Goal: Transaction & Acquisition: Purchase product/service

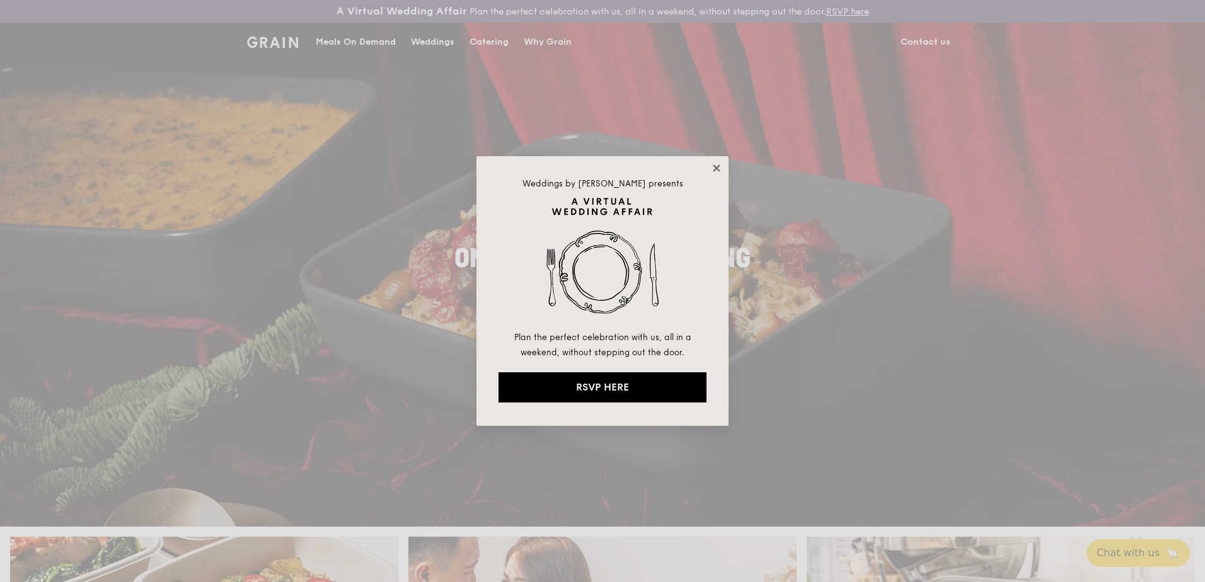
click at [719, 169] on icon at bounding box center [716, 168] width 11 height 11
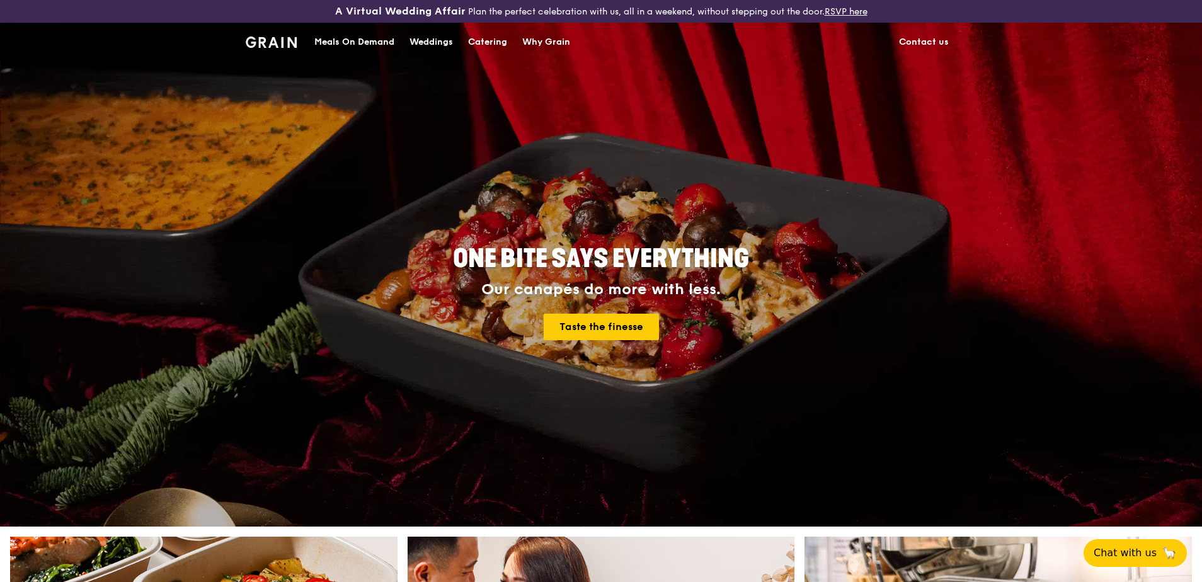
click at [473, 43] on div "Catering" at bounding box center [487, 42] width 39 height 38
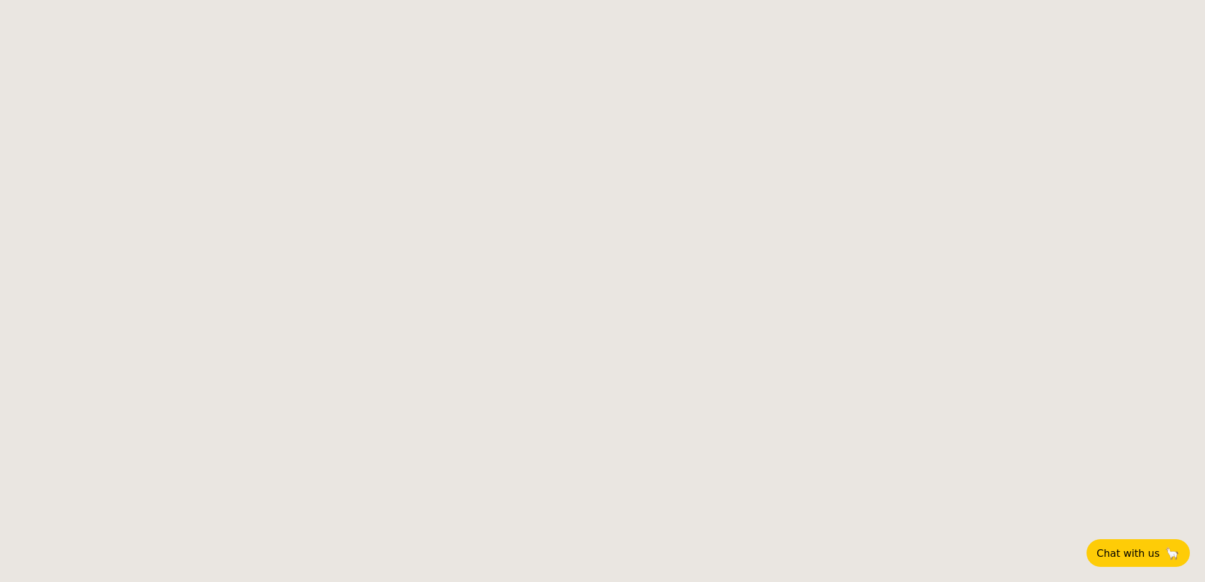
select select
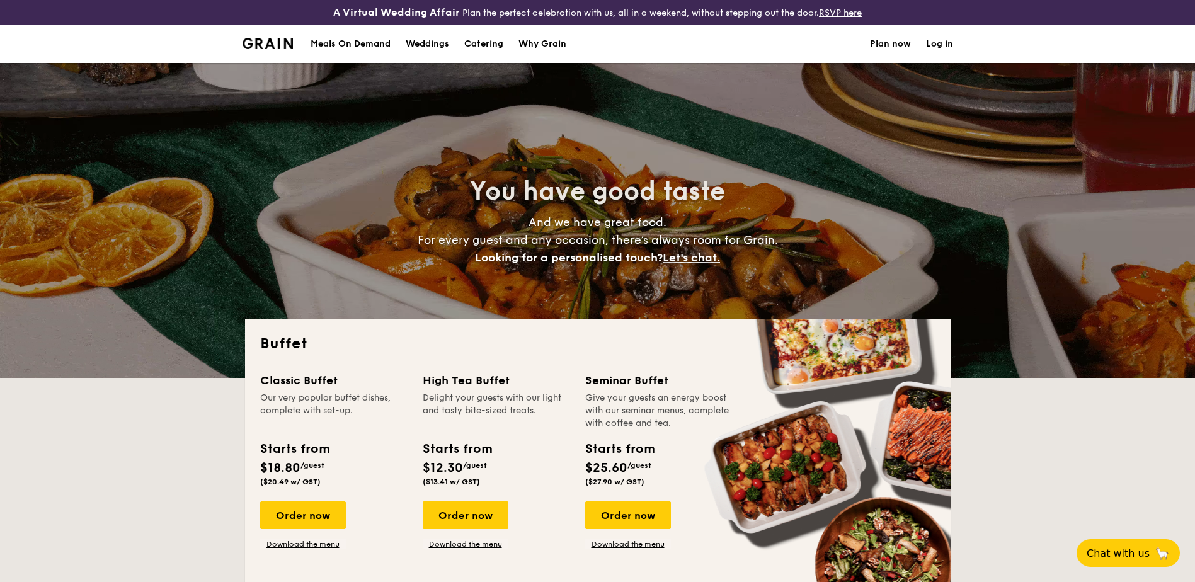
click at [487, 40] on h1 "Catering" at bounding box center [483, 44] width 39 height 38
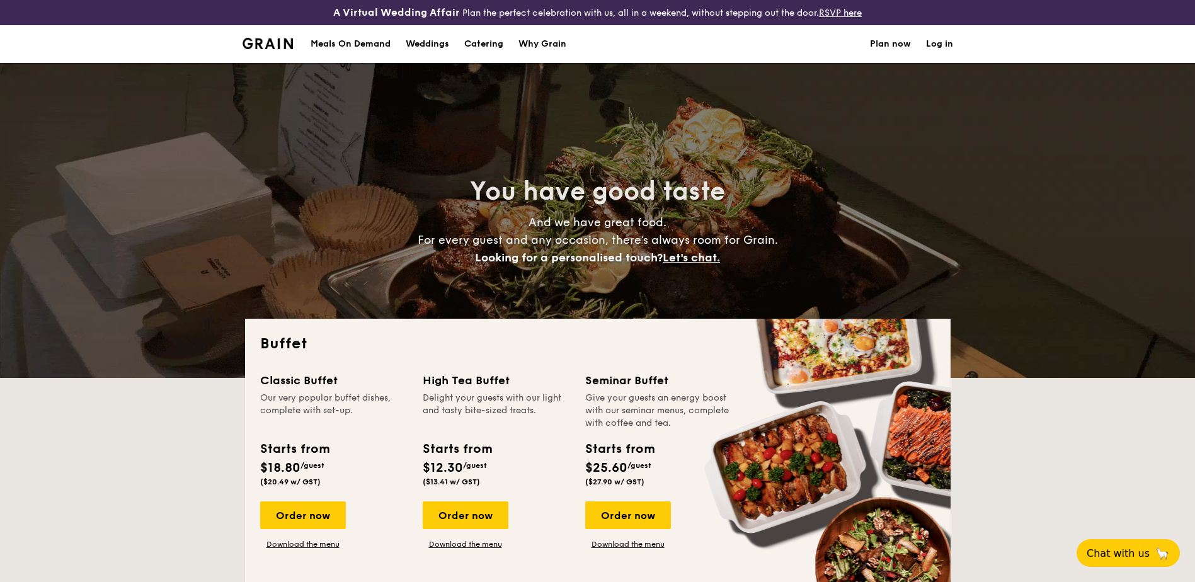
click at [357, 47] on div "Meals On Demand" at bounding box center [351, 44] width 80 height 38
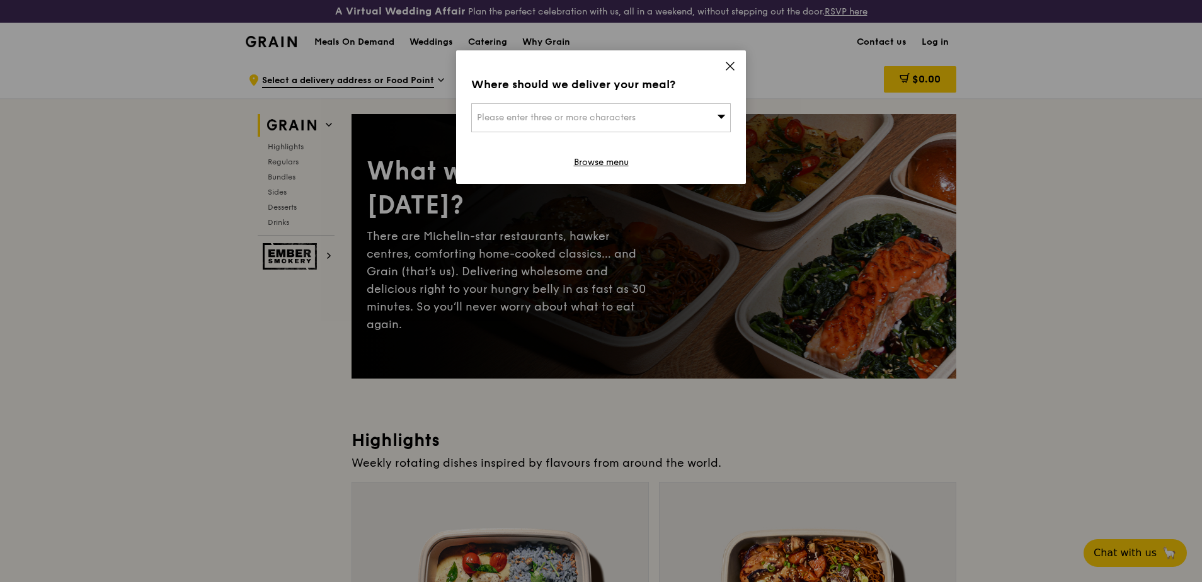
click at [734, 66] on icon at bounding box center [730, 65] width 11 height 11
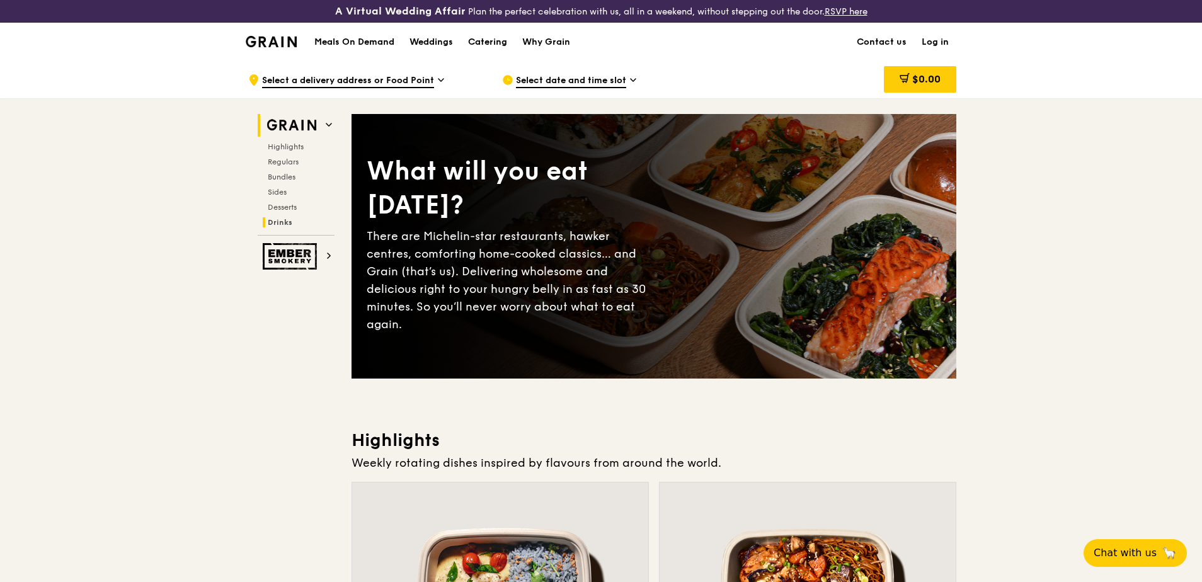
click at [274, 218] on span "Drinks" at bounding box center [280, 222] width 25 height 9
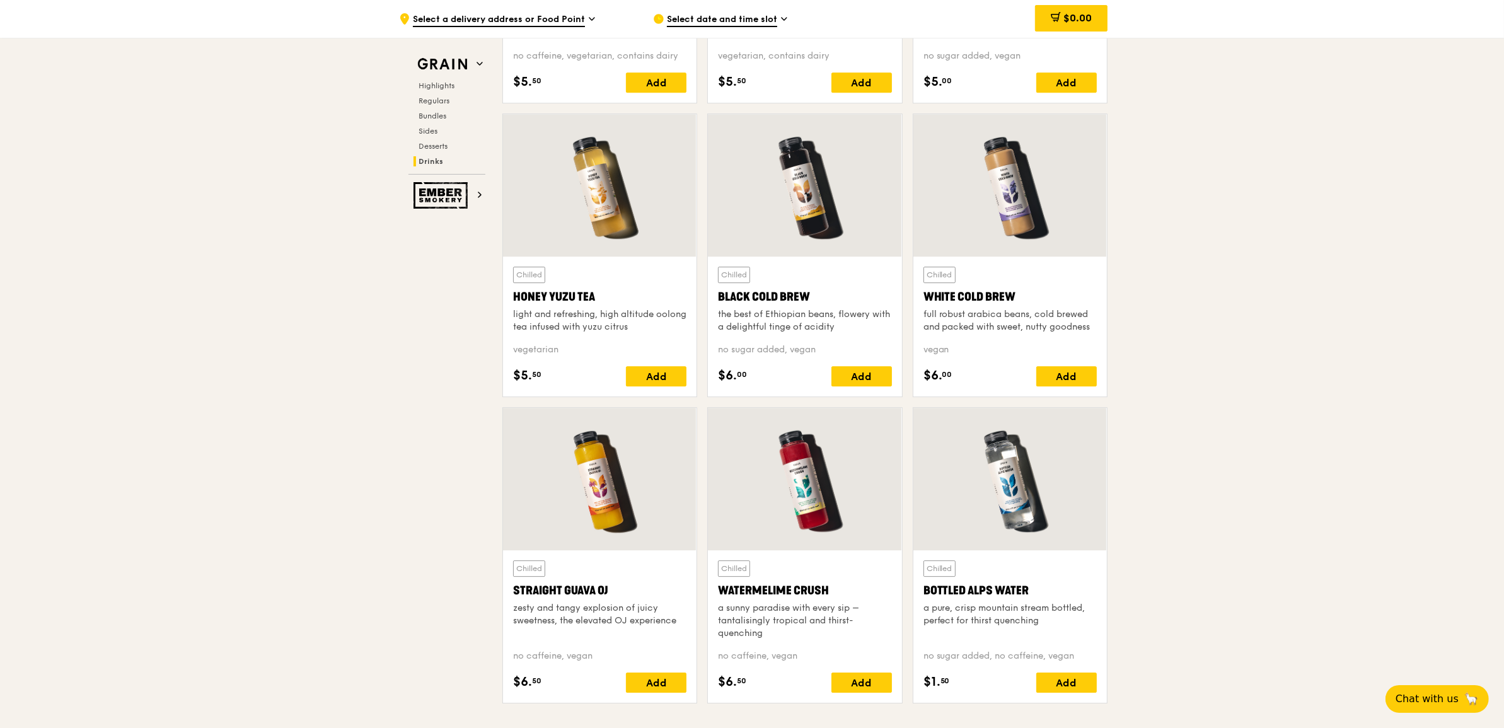
scroll to position [4884, 0]
